Goal: Transaction & Acquisition: Purchase product/service

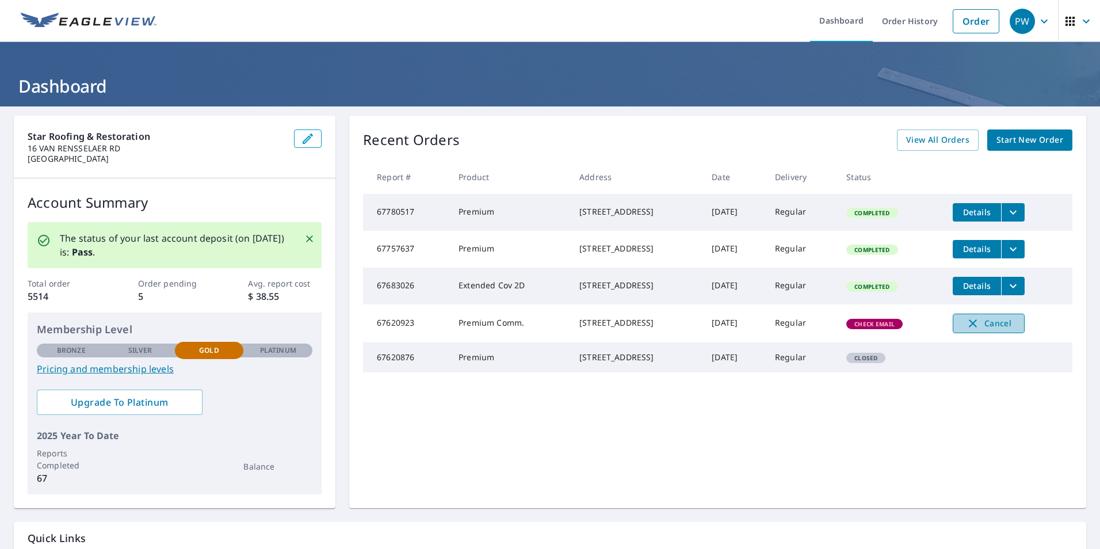
click at [997, 330] on span "Cancel" at bounding box center [988, 323] width 48 height 14
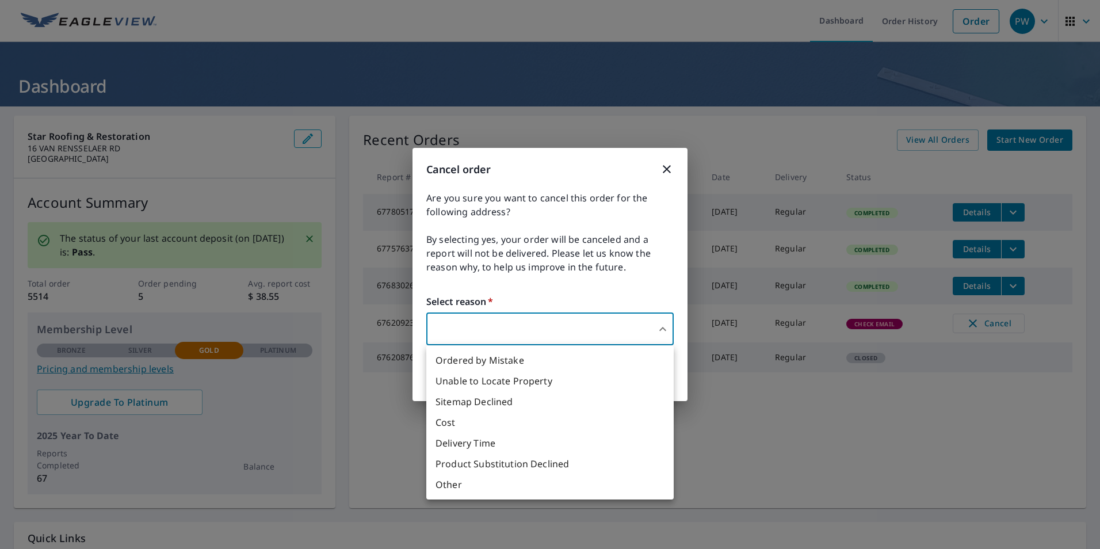
click at [549, 326] on body "PW PW Dashboard Order History Order PW Dashboard Star Roofing & Restoration [ST…" at bounding box center [550, 274] width 1100 height 549
click at [499, 403] on li "Sitemap Declined" at bounding box center [549, 401] width 247 height 21
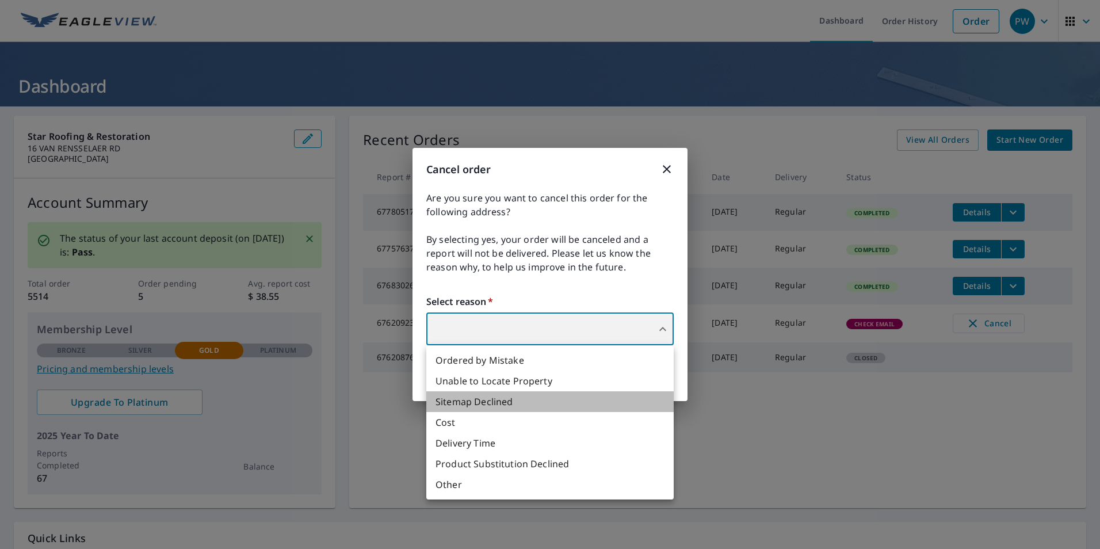
type input "32"
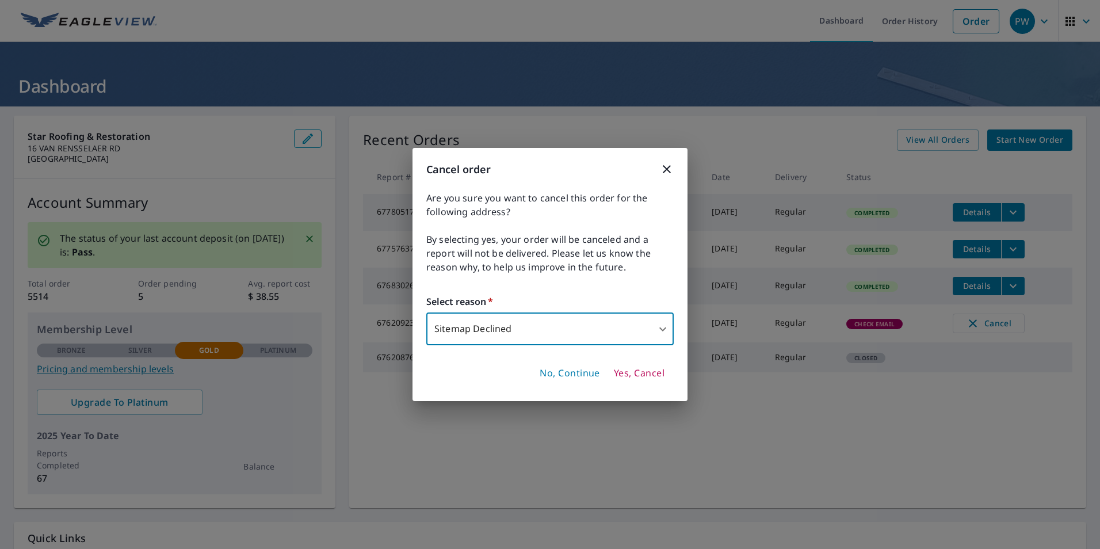
click at [631, 373] on span "Yes, Cancel" at bounding box center [639, 373] width 51 height 13
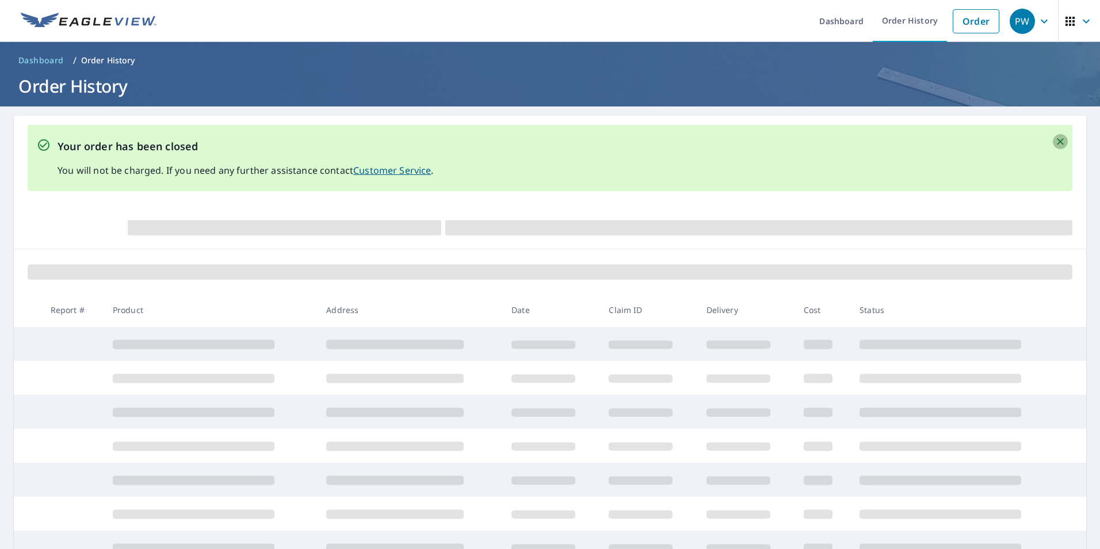
click at [1056, 141] on icon "Close" at bounding box center [1059, 141] width 7 height 7
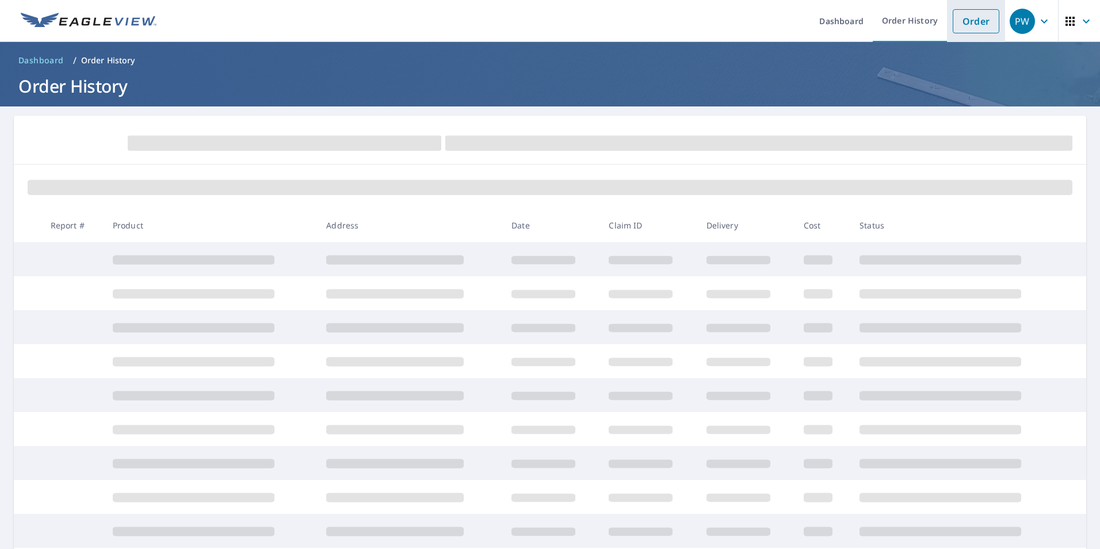
click at [962, 15] on link "Order" at bounding box center [975, 21] width 47 height 24
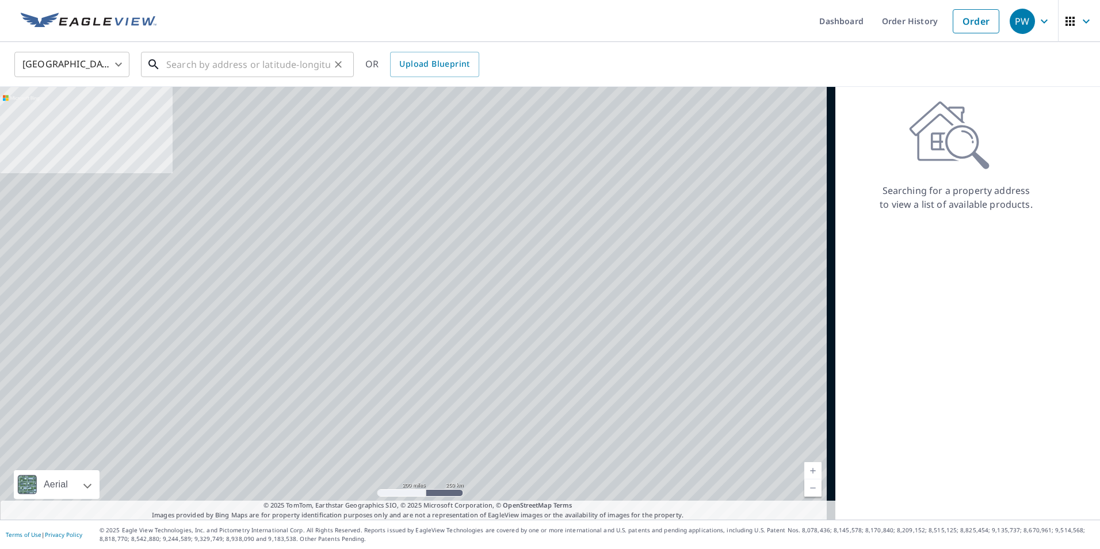
click at [201, 60] on input "text" at bounding box center [248, 64] width 164 height 32
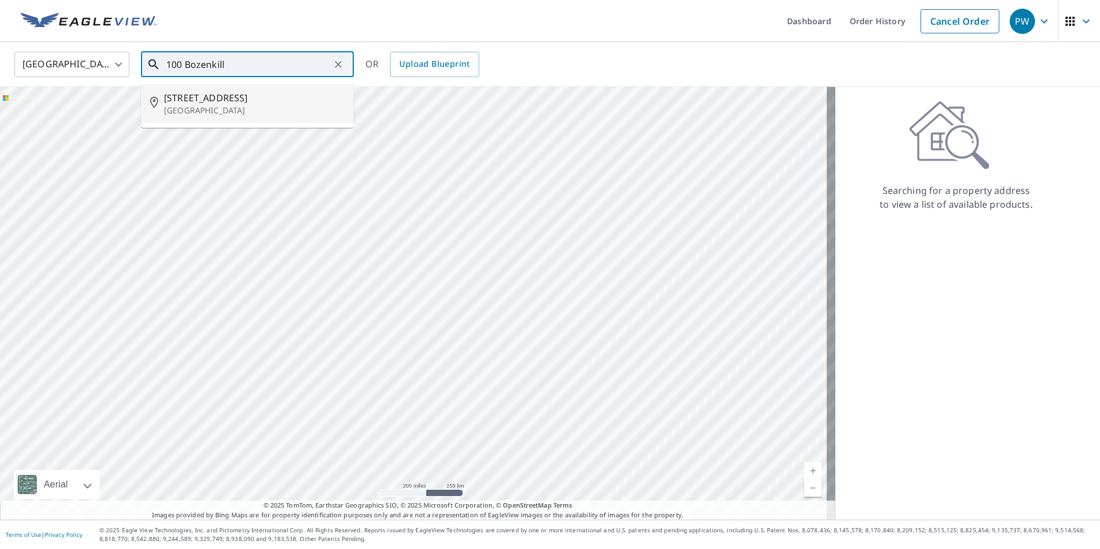
click at [226, 107] on p "[GEOGRAPHIC_DATA]" at bounding box center [254, 111] width 181 height 12
type input "[STREET_ADDRESS]"
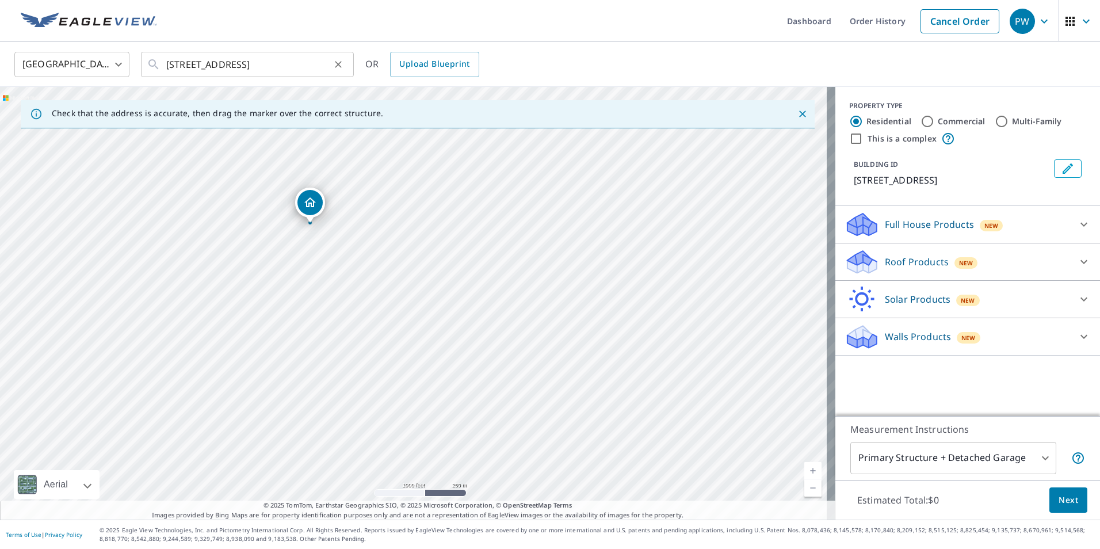
click at [339, 64] on icon "Clear" at bounding box center [338, 65] width 12 height 12
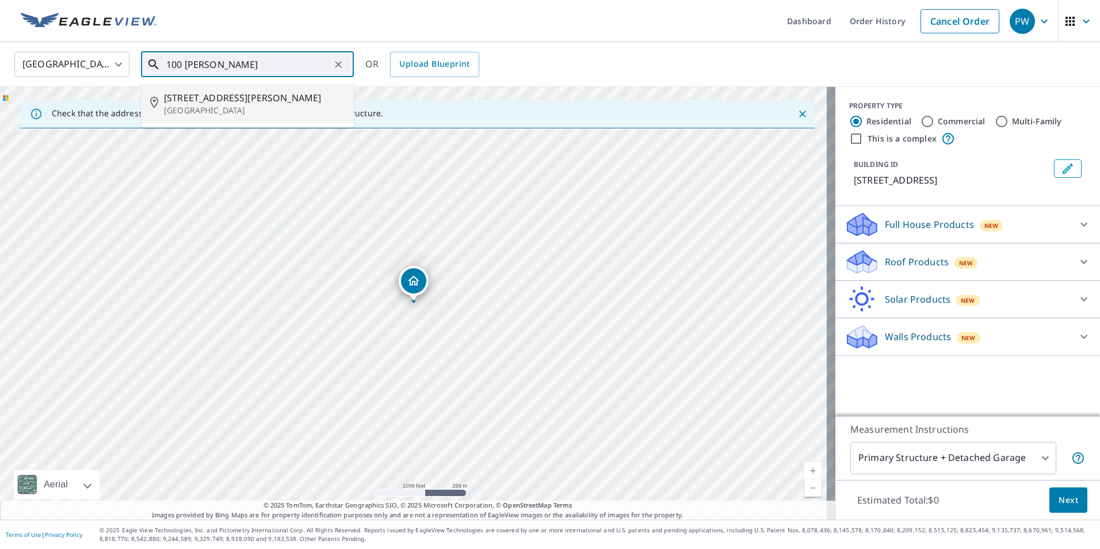
click at [243, 95] on span "[STREET_ADDRESS][PERSON_NAME]" at bounding box center [254, 98] width 181 height 14
type input "[STREET_ADDRESS][PERSON_NAME]"
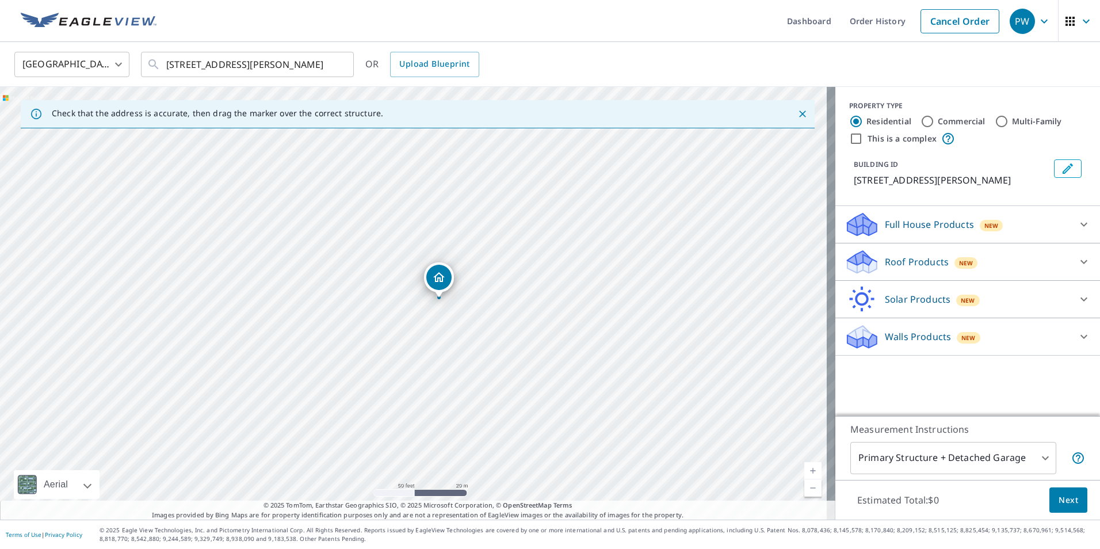
drag, startPoint x: 285, startPoint y: 269, endPoint x: 370, endPoint y: 292, distance: 88.2
click at [311, 266] on div "[STREET_ADDRESS][PERSON_NAME]" at bounding box center [417, 303] width 835 height 432
drag, startPoint x: 498, startPoint y: 279, endPoint x: 501, endPoint y: 303, distance: 24.4
click at [501, 303] on div "[STREET_ADDRESS][PERSON_NAME]" at bounding box center [417, 303] width 835 height 432
drag, startPoint x: 458, startPoint y: 308, endPoint x: 451, endPoint y: 300, distance: 10.6
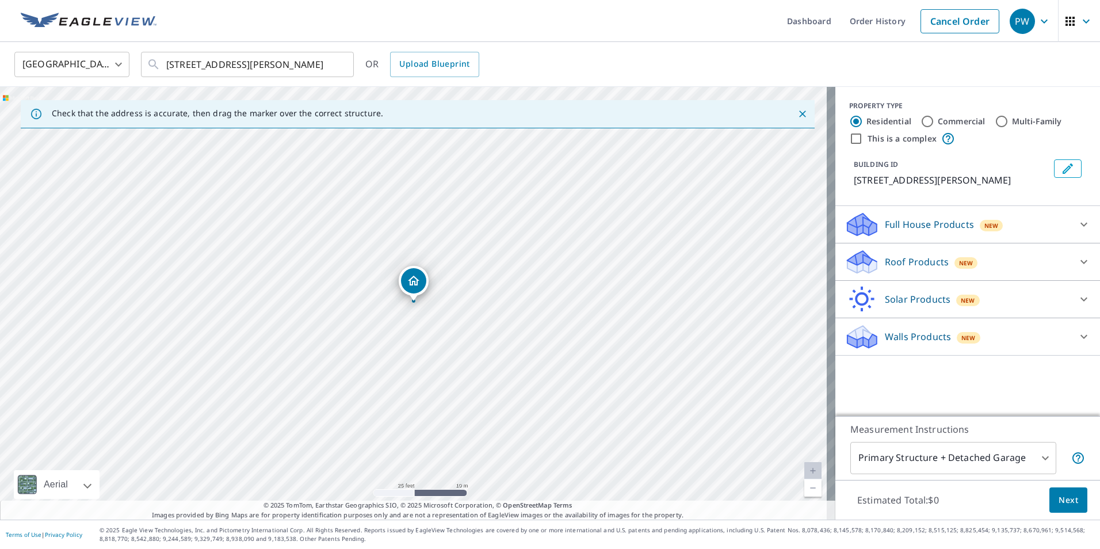
click at [909, 223] on p "Full House Products" at bounding box center [928, 224] width 89 height 14
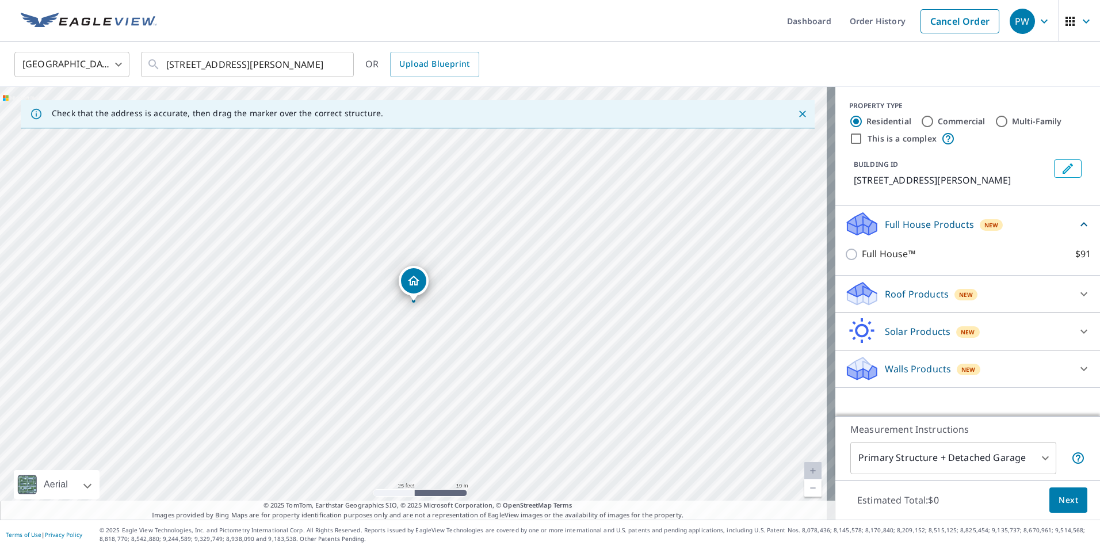
click at [893, 297] on p "Roof Products" at bounding box center [916, 294] width 64 height 14
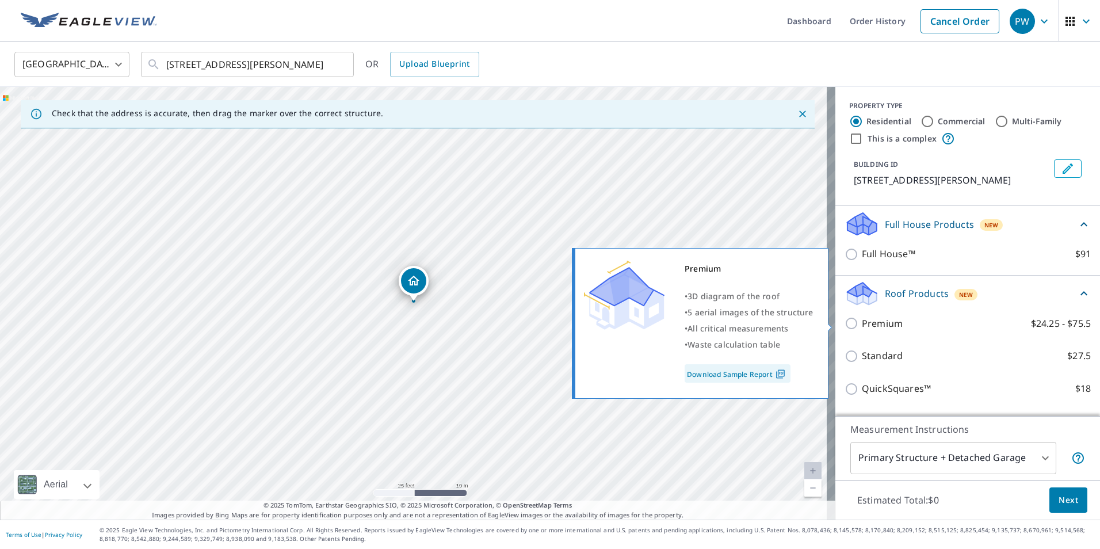
click at [878, 323] on p "Premium" at bounding box center [881, 323] width 41 height 14
click at [861, 323] on input "Premium $24.25 - $75.5" at bounding box center [852, 323] width 17 height 14
checkbox input "true"
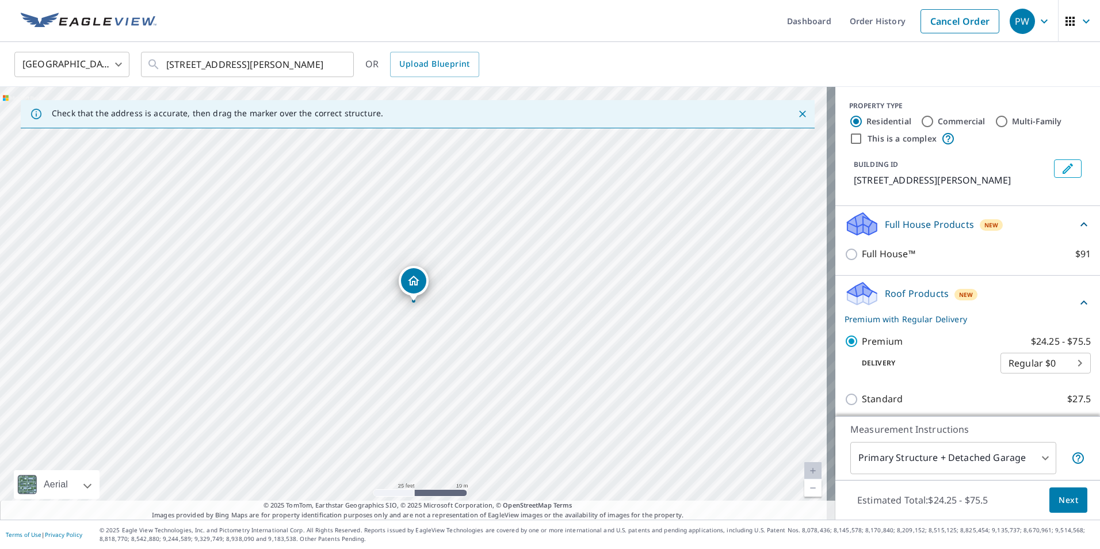
click at [918, 459] on body "PW PW Dashboard Order History Cancel Order PW [GEOGRAPHIC_DATA] [GEOGRAPHIC_DAT…" at bounding box center [550, 274] width 1100 height 549
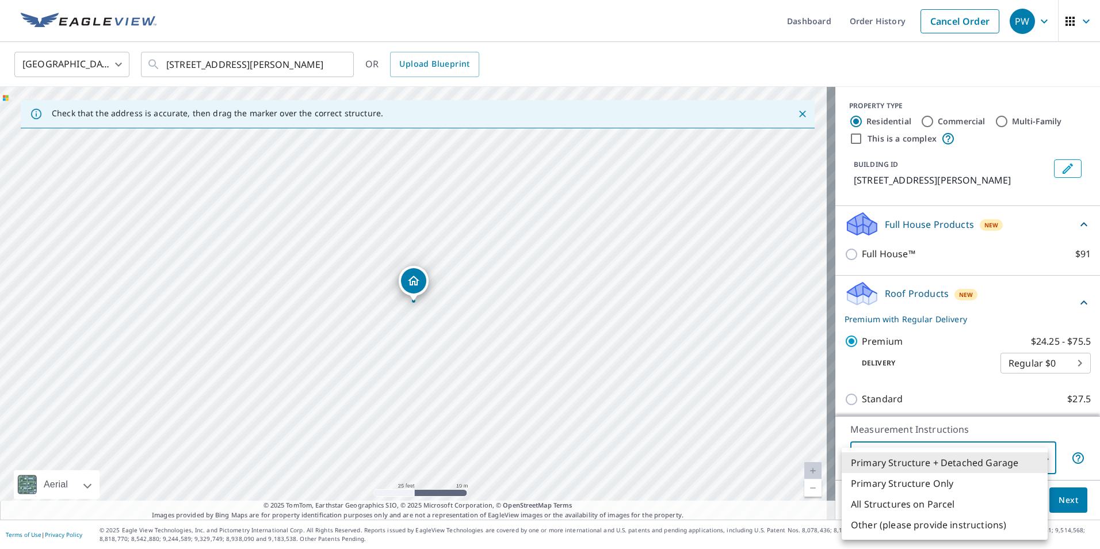
click at [918, 480] on li "Primary Structure Only" at bounding box center [944, 483] width 206 height 21
type input "2"
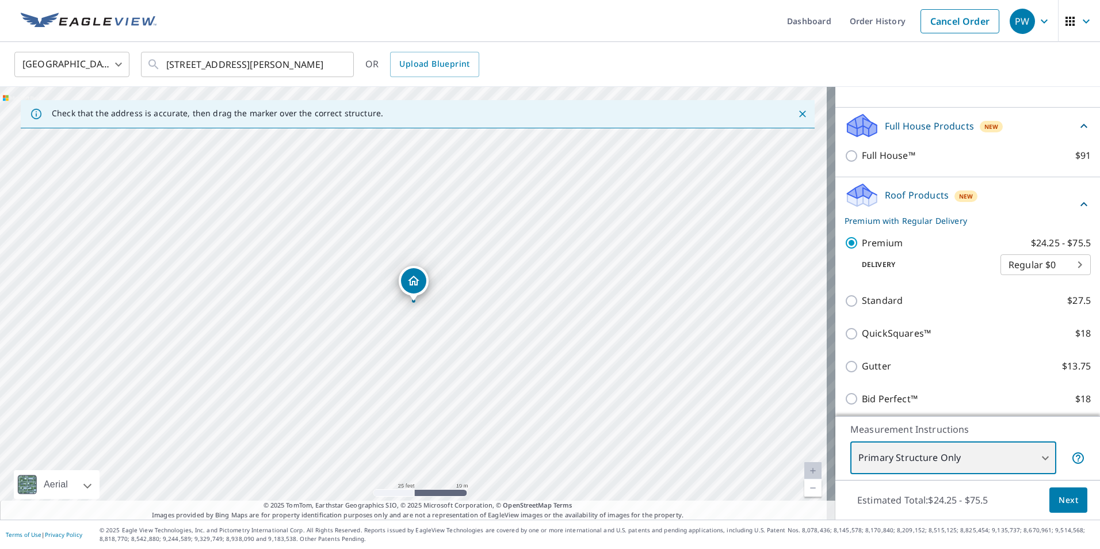
scroll to position [177, 0]
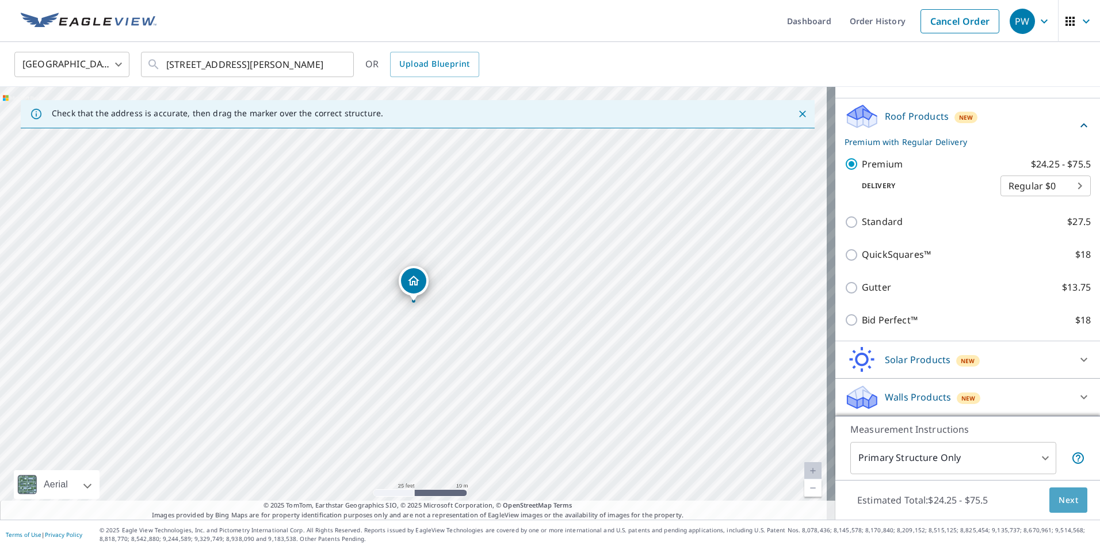
click at [1067, 503] on span "Next" at bounding box center [1068, 500] width 20 height 14
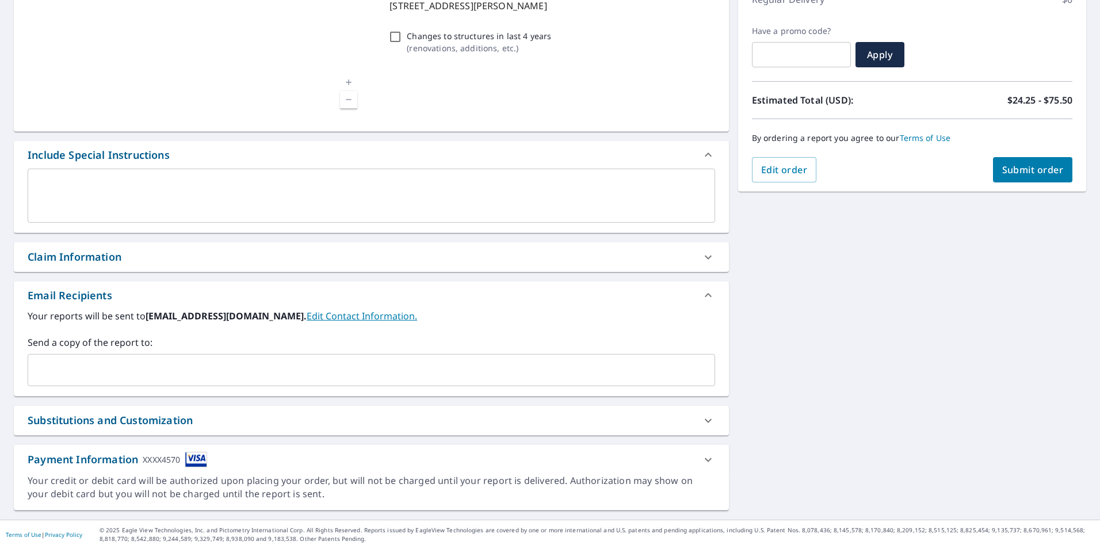
scroll to position [175, 0]
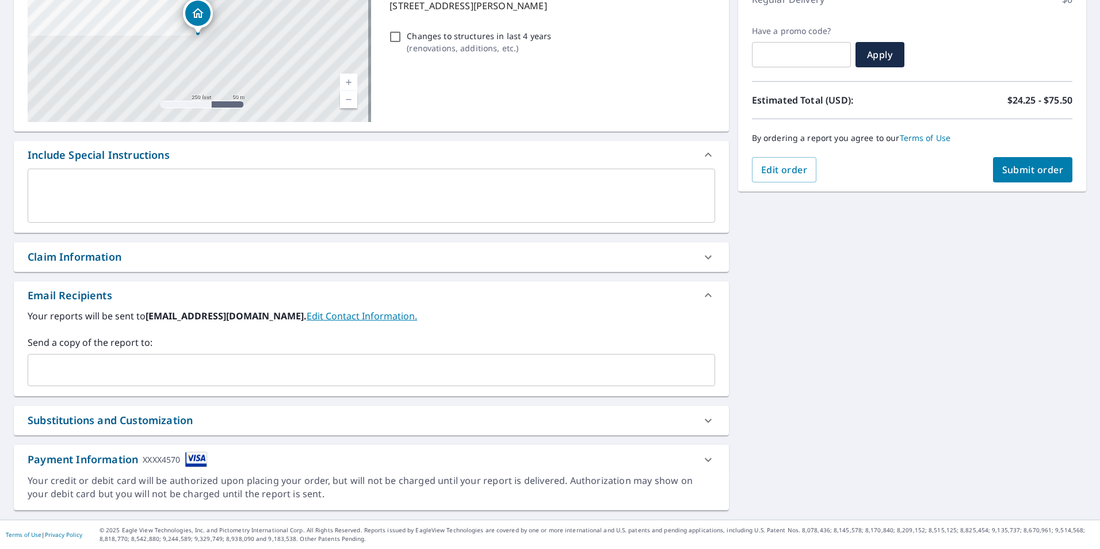
click at [63, 361] on input "text" at bounding box center [363, 370] width 660 height 22
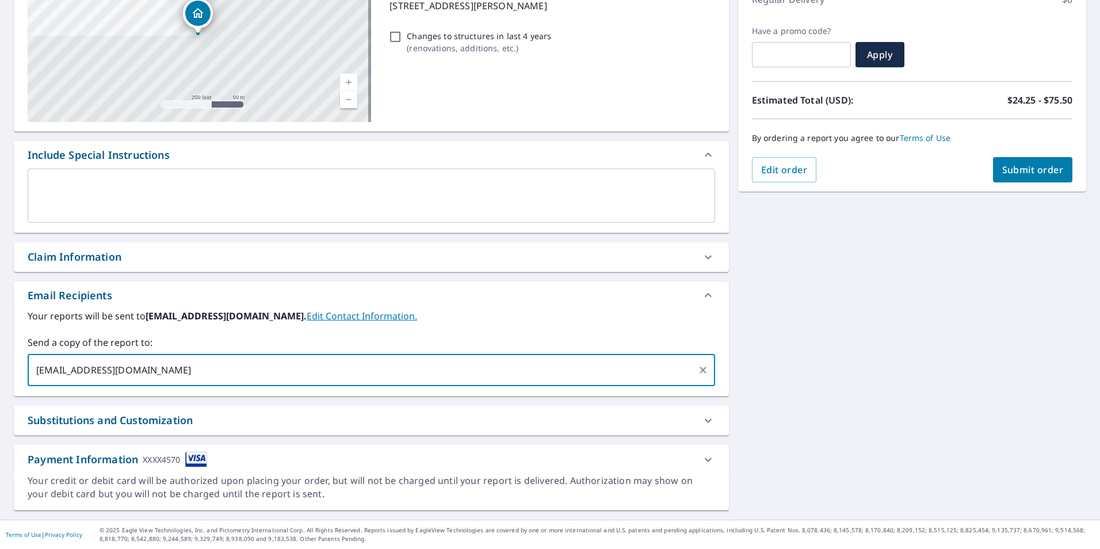
type input "[EMAIL_ADDRESS][DOMAIN_NAME]"
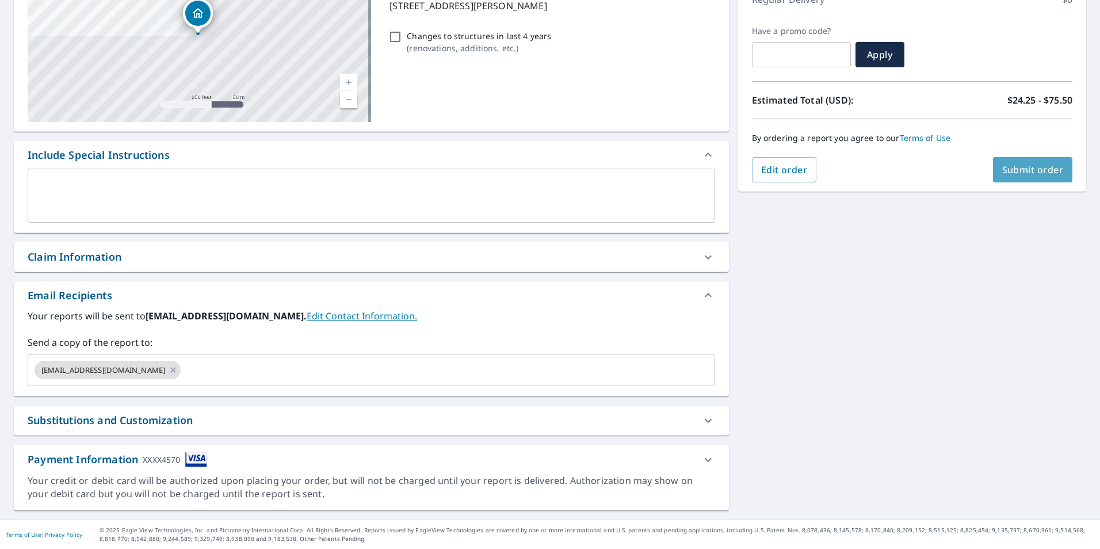
click at [1039, 170] on span "Submit order" at bounding box center [1033, 169] width 62 height 13
checkbox input "true"
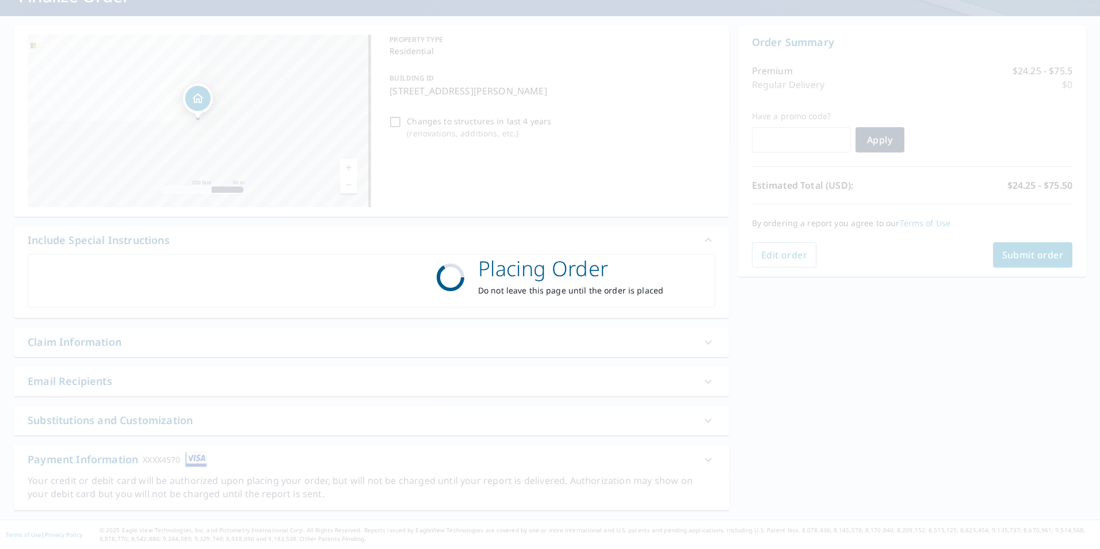
scroll to position [90, 0]
